Goal: Complete application form

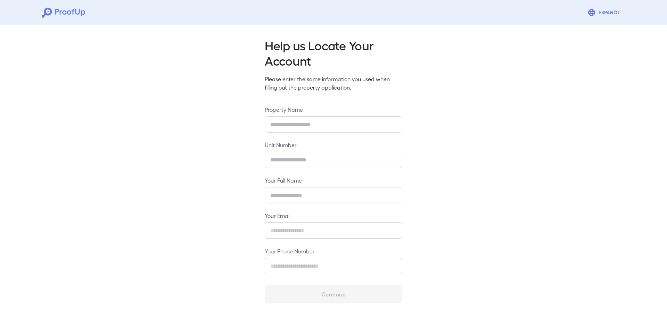
type input "**********"
type input "***"
type input "**********"
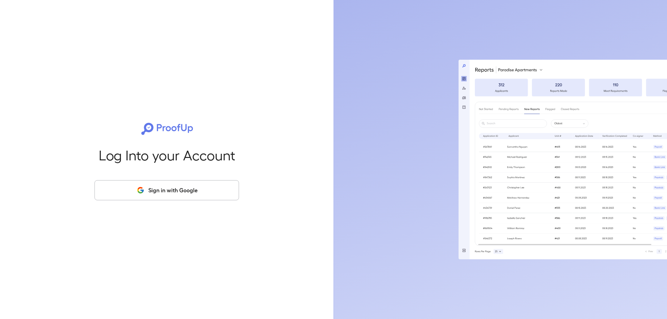
click at [155, 189] on button "Sign in with Google" at bounding box center [167, 190] width 145 height 20
